Goal: Task Accomplishment & Management: Complete application form

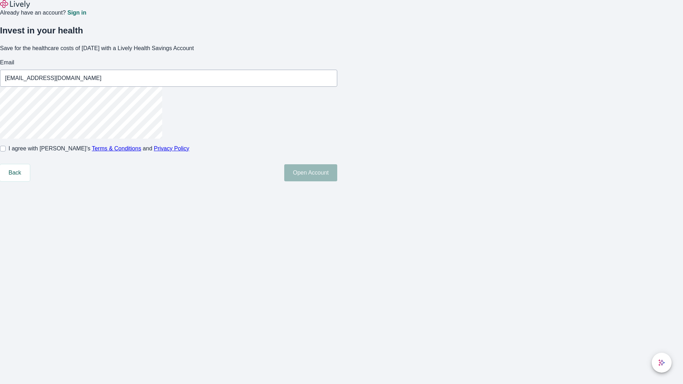
click at [6, 152] on input "I agree with Lively’s Terms & Conditions and Privacy Policy" at bounding box center [3, 149] width 6 height 6
checkbox input "true"
click at [337, 181] on button "Open Account" at bounding box center [310, 172] width 53 height 17
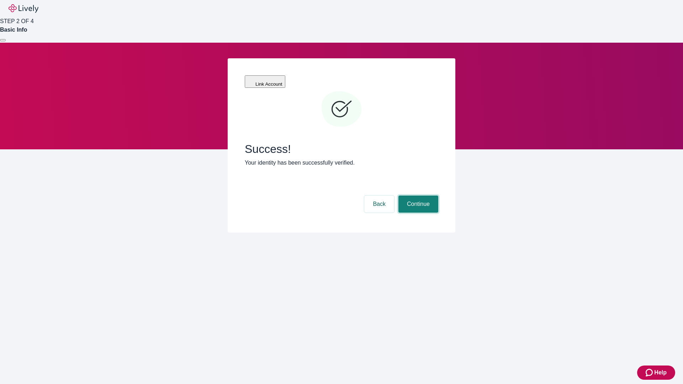
click at [417, 196] on button "Continue" at bounding box center [418, 204] width 40 height 17
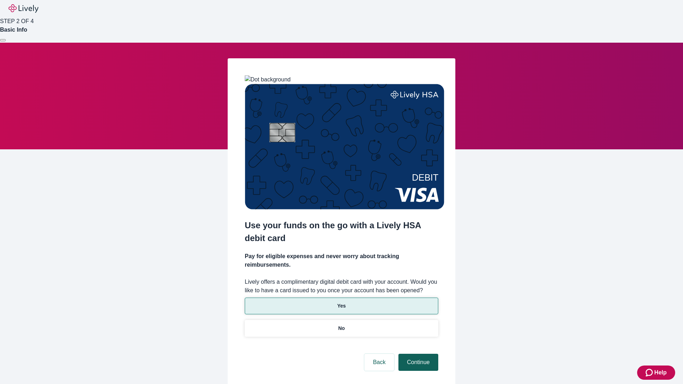
click at [341, 302] on p "Yes" at bounding box center [341, 305] width 9 height 7
click at [417, 354] on button "Continue" at bounding box center [418, 362] width 40 height 17
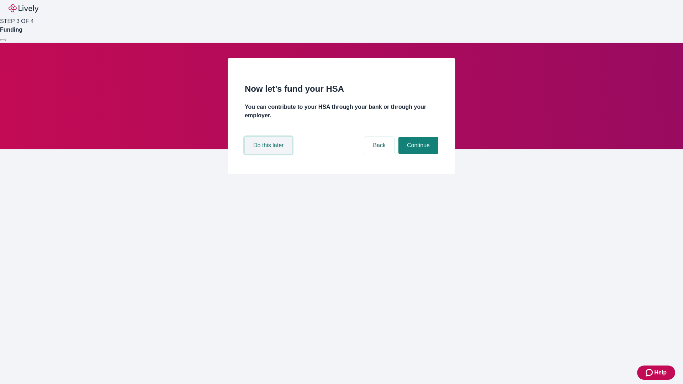
click at [269, 154] on button "Do this later" at bounding box center [268, 145] width 47 height 17
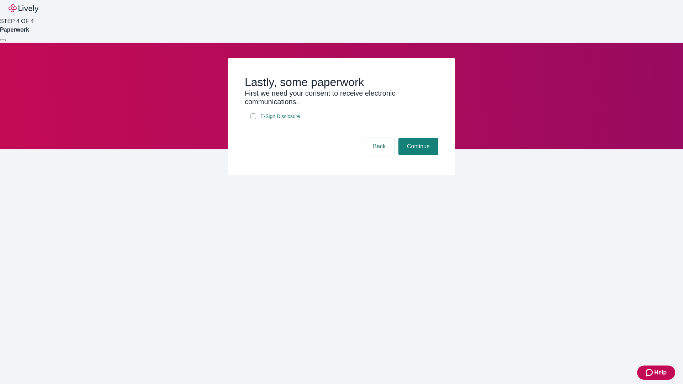
click at [253, 119] on input "E-Sign Disclosure" at bounding box center [253, 116] width 6 height 6
checkbox input "true"
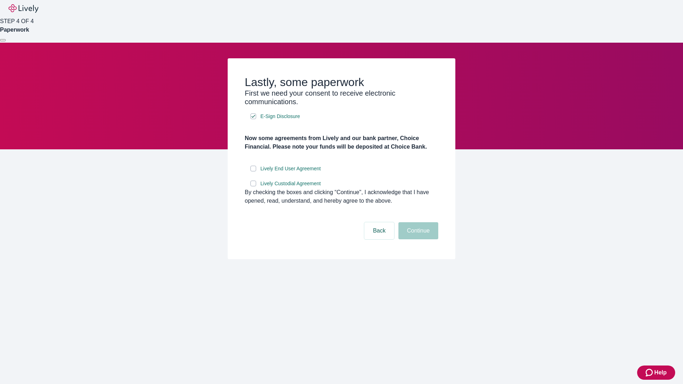
click at [253, 171] on input "Lively End User Agreement" at bounding box center [253, 169] width 6 height 6
checkbox input "true"
click at [253, 186] on input "Lively Custodial Agreement" at bounding box center [253, 184] width 6 height 6
checkbox input "true"
click at [417, 239] on button "Continue" at bounding box center [418, 230] width 40 height 17
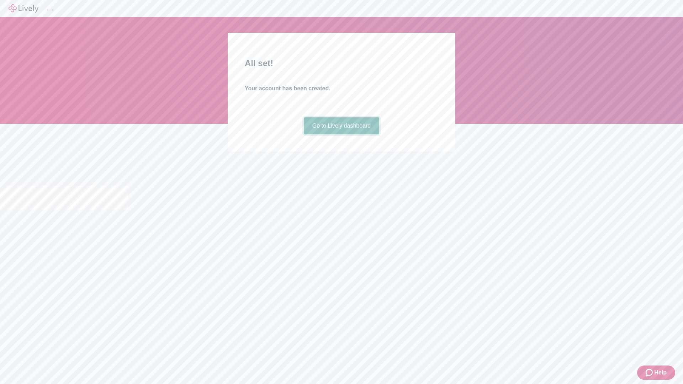
click at [341, 134] on link "Go to Lively dashboard" at bounding box center [342, 125] width 76 height 17
